Goal: Find specific page/section: Find specific page/section

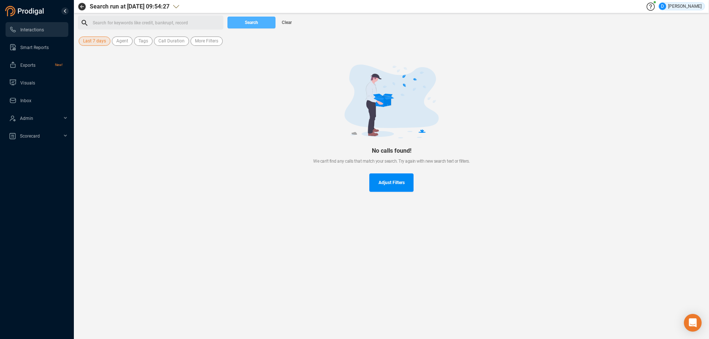
click at [247, 20] on span "Search" at bounding box center [251, 23] width 13 height 12
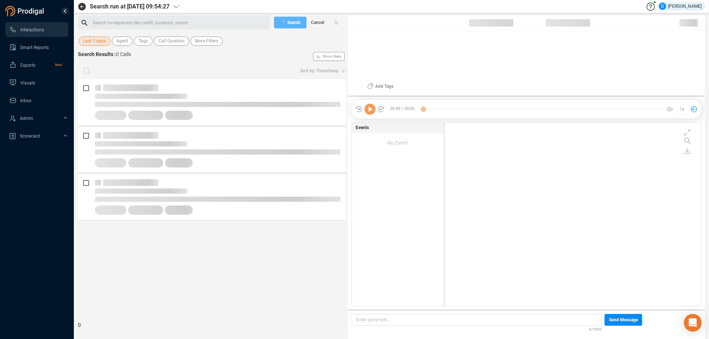
scroll to position [182, 253]
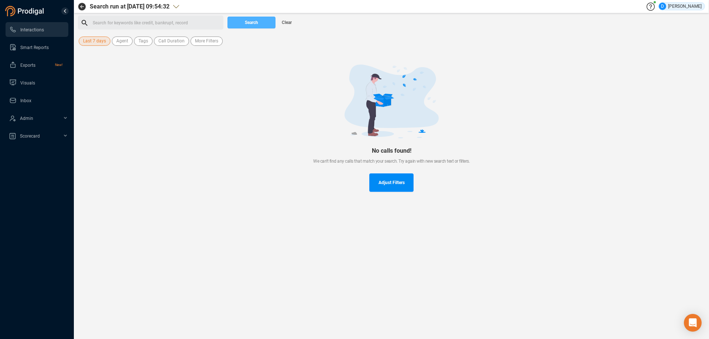
click at [247, 19] on span "Search" at bounding box center [251, 23] width 13 height 12
click at [96, 42] on span "Last 7 days" at bounding box center [94, 41] width 23 height 9
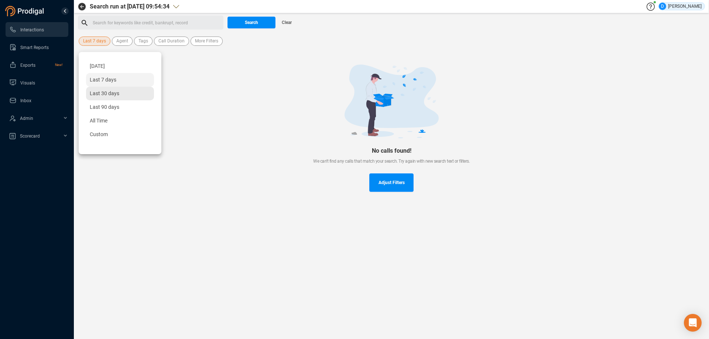
click at [101, 96] on span "Last 30 days" at bounding box center [105, 93] width 30 height 6
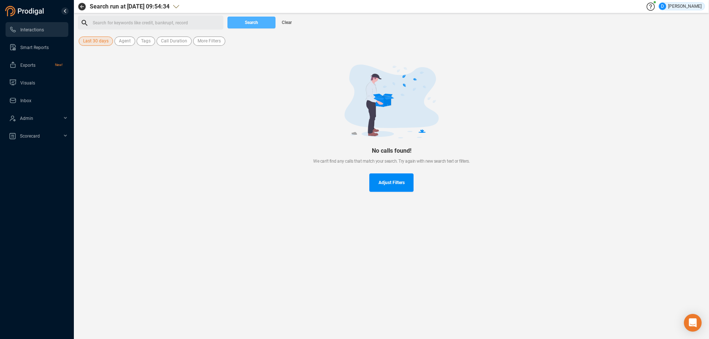
click at [239, 24] on button "Search" at bounding box center [252, 23] width 48 height 12
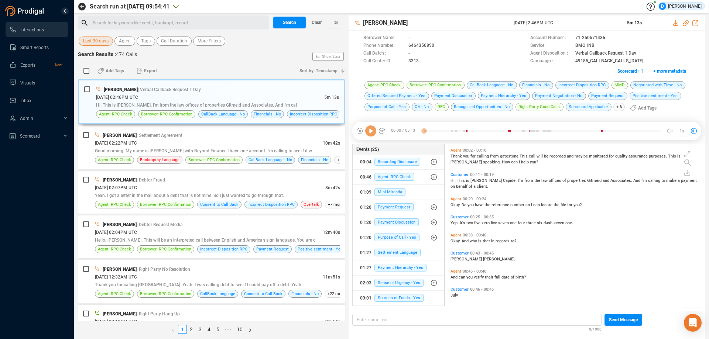
scroll to position [160, 252]
click at [98, 42] on span "Last 30 days" at bounding box center [95, 41] width 25 height 9
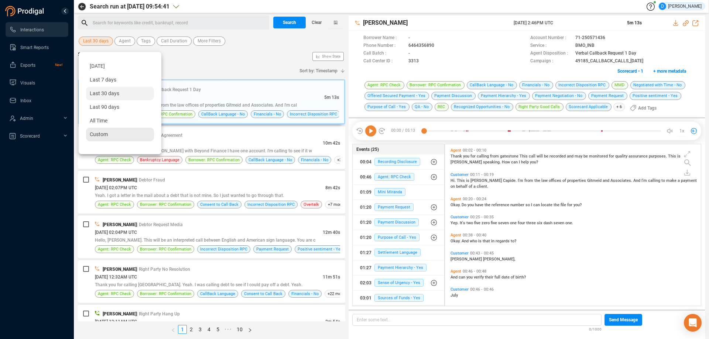
click at [97, 136] on span "Custom" at bounding box center [99, 134] width 18 height 6
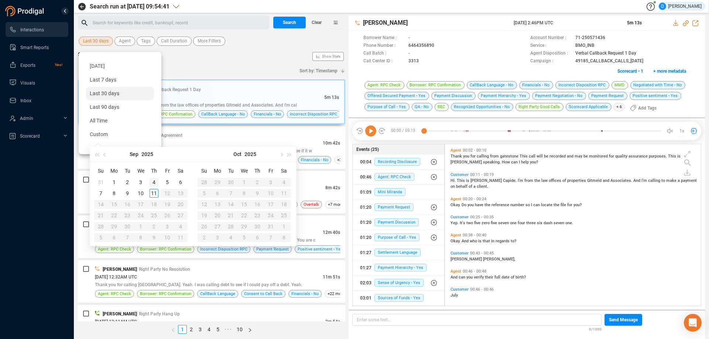
type input "[DATE]"
click at [155, 183] on div "4" at bounding box center [154, 182] width 9 height 9
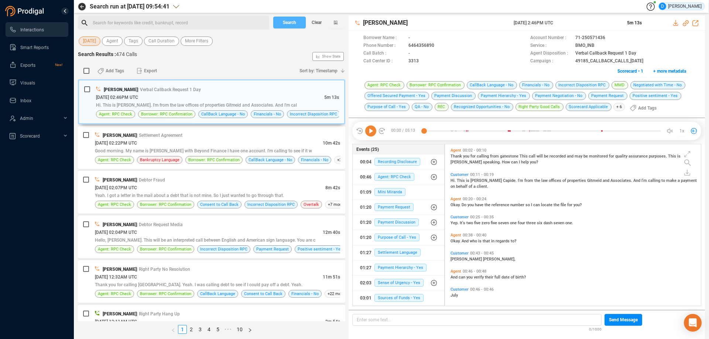
click at [287, 25] on span "Search" at bounding box center [289, 23] width 13 height 12
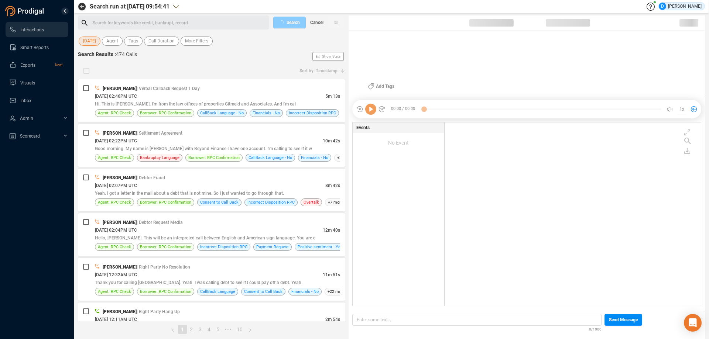
scroll to position [182, 252]
